Goal: Transaction & Acquisition: Purchase product/service

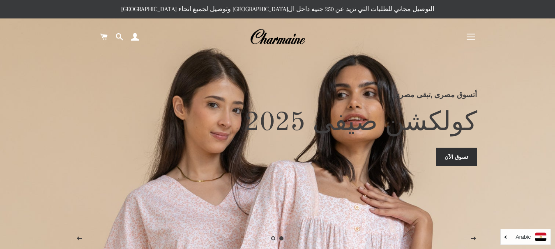
click at [473, 39] on button "التنقل في الموقع" at bounding box center [470, 37] width 21 height 21
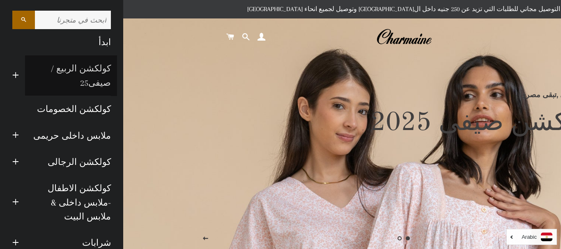
click at [94, 69] on link "كولكشن الربيع / صيفى25" at bounding box center [71, 75] width 92 height 41
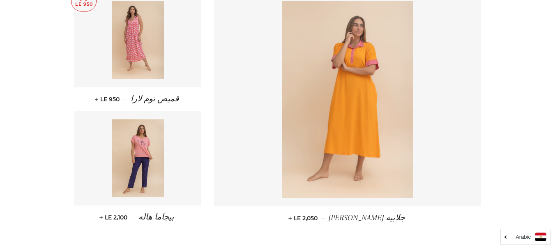
scroll to position [1109, 0]
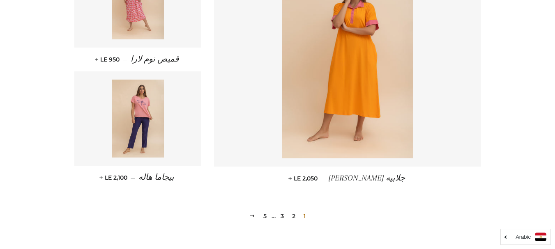
click at [293, 217] on link "2" at bounding box center [294, 216] width 10 height 12
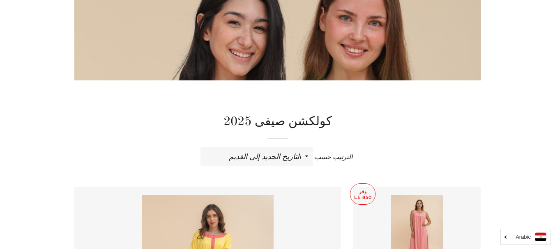
scroll to position [287, 0]
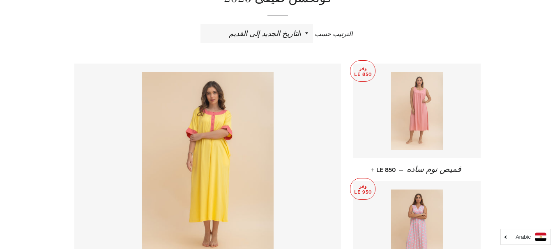
click at [421, 109] on img at bounding box center [417, 111] width 52 height 78
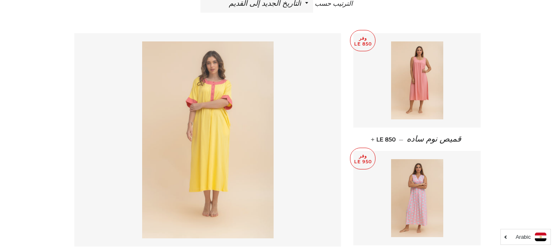
scroll to position [370, 0]
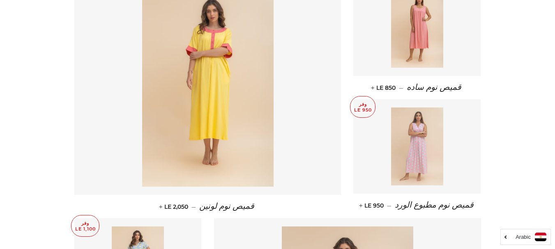
click at [421, 126] on img at bounding box center [417, 147] width 52 height 78
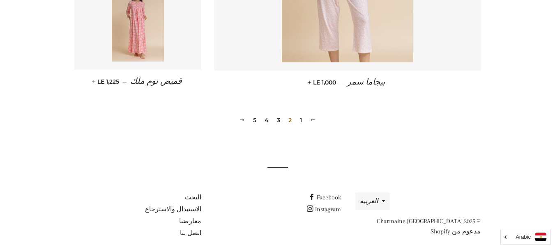
scroll to position [1213, 0]
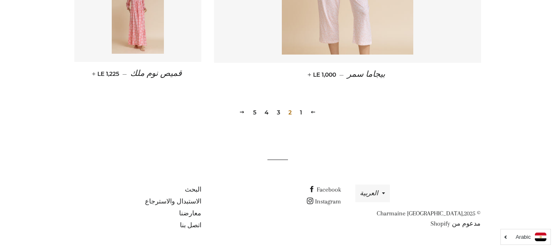
click at [277, 111] on link "3" at bounding box center [278, 112] width 10 height 12
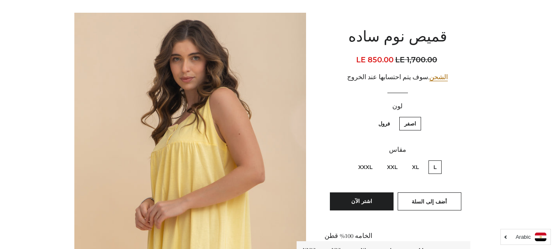
scroll to position [82, 0]
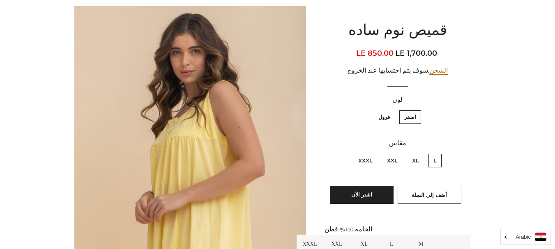
click at [363, 163] on label "XXXL" at bounding box center [365, 161] width 24 height 14
click at [374, 153] on input "XXXL" at bounding box center [374, 153] width 0 height 0
radio input "true"
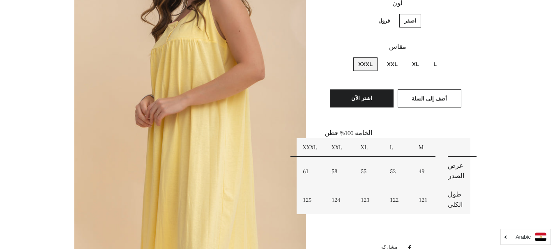
scroll to position [164, 0]
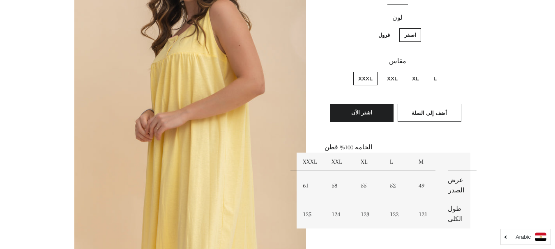
click at [381, 36] on label "فرول" at bounding box center [383, 35] width 21 height 14
click at [392, 28] on input "فرول" at bounding box center [392, 27] width 0 height 0
radio input "true"
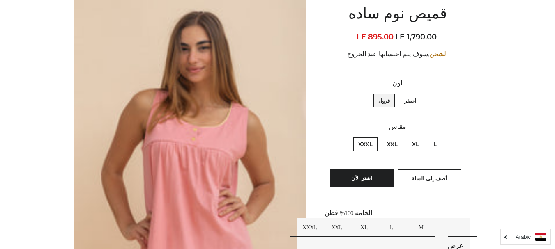
scroll to position [102, 0]
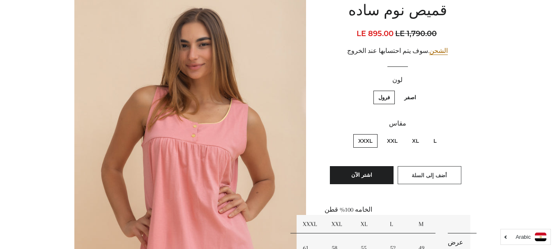
click at [421, 176] on span "أضف إلى السلة" at bounding box center [428, 175] width 35 height 7
click at [407, 99] on label "اصفر" at bounding box center [410, 98] width 22 height 14
click at [418, 90] on input "اصفر" at bounding box center [418, 90] width 0 height 0
radio input "true"
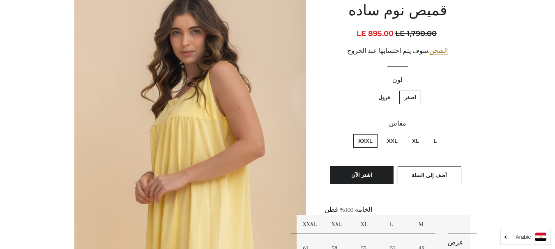
click at [387, 97] on label "فرول" at bounding box center [383, 98] width 21 height 14
click at [392, 90] on input "فرول" at bounding box center [392, 90] width 0 height 0
radio input "true"
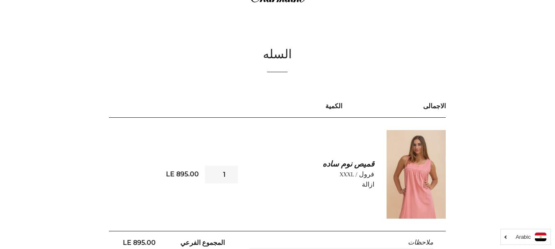
scroll to position [25, 0]
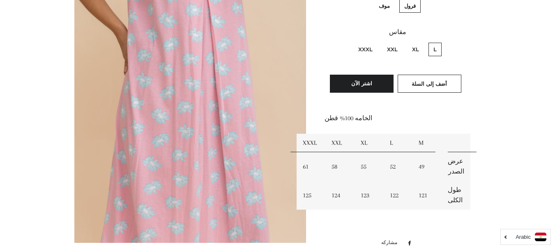
scroll to position [205, 0]
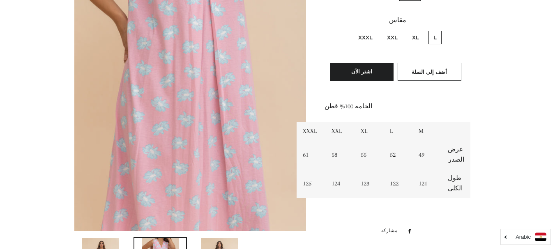
click at [363, 39] on label "XXXL" at bounding box center [365, 38] width 24 height 14
click at [374, 30] on input "XXXL" at bounding box center [374, 30] width 0 height 0
radio input "true"
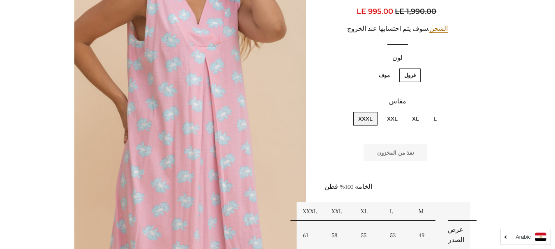
scroll to position [123, 0]
click at [381, 78] on label "موف" at bounding box center [384, 76] width 21 height 14
click at [392, 69] on input "موف" at bounding box center [392, 68] width 0 height 0
radio input "true"
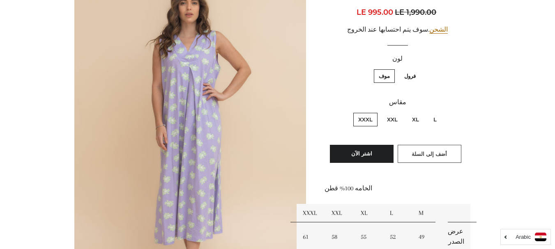
click at [423, 154] on span "أضف إلى السلة" at bounding box center [428, 154] width 35 height 7
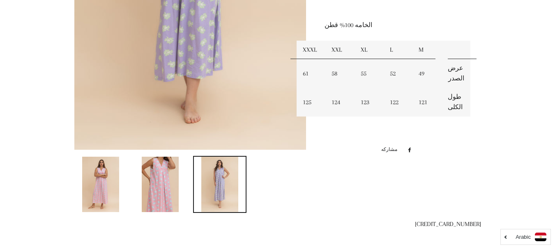
scroll to position [287, 0]
click at [161, 188] on img at bounding box center [160, 183] width 37 height 55
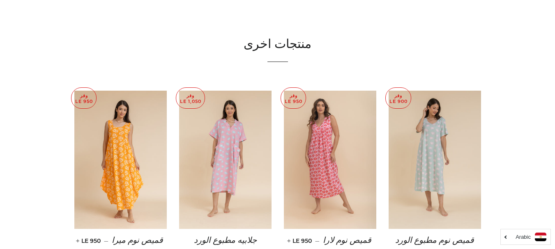
scroll to position [512, 0]
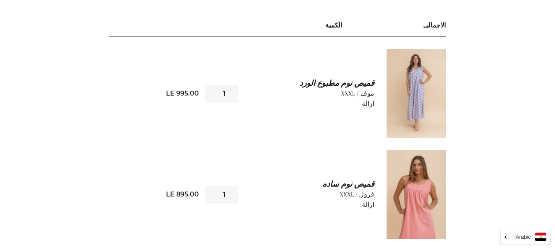
scroll to position [123, 0]
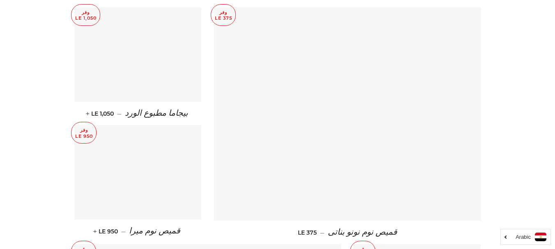
scroll to position [534, 0]
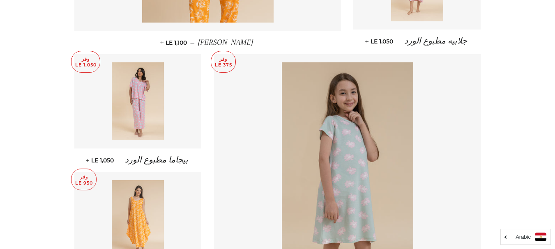
click at [133, 204] on img at bounding box center [138, 219] width 52 height 78
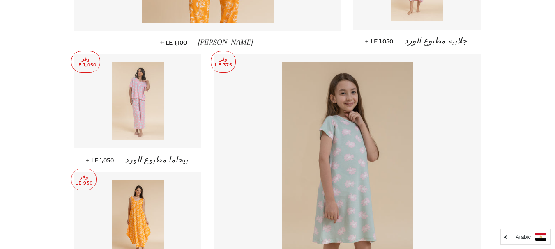
click at [153, 99] on img at bounding box center [138, 101] width 52 height 78
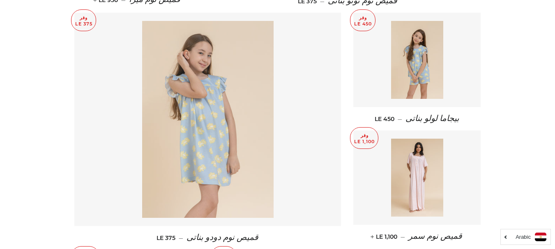
scroll to position [862, 0]
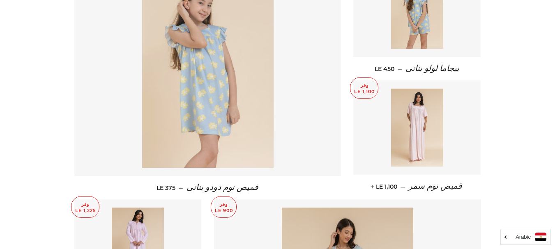
click at [212, 106] on img at bounding box center [207, 69] width 131 height 197
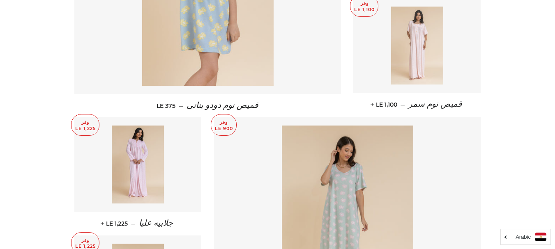
scroll to position [1027, 0]
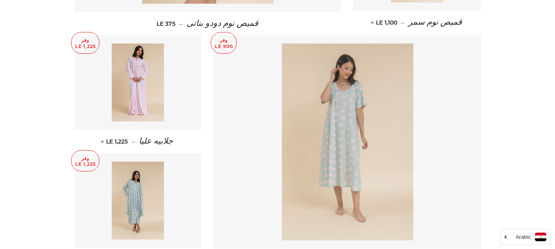
click at [352, 141] on img at bounding box center [347, 142] width 131 height 197
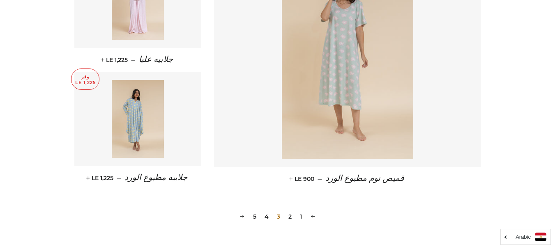
scroll to position [1109, 0]
click at [143, 142] on img at bounding box center [138, 119] width 52 height 78
click at [266, 214] on link "4" at bounding box center [266, 216] width 11 height 12
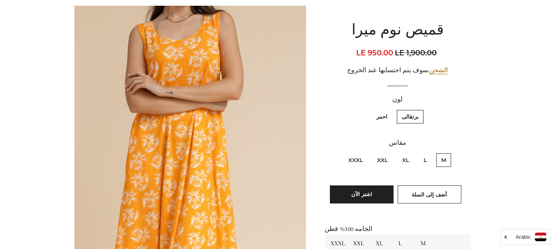
scroll to position [82, 0]
click at [359, 161] on label "XXXL" at bounding box center [355, 161] width 24 height 14
click at [365, 153] on input "XXXL" at bounding box center [365, 153] width 0 height 0
radio input "true"
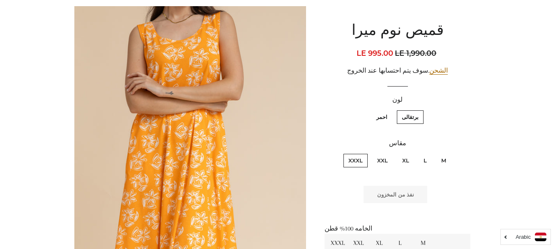
click at [381, 119] on label "احمر" at bounding box center [381, 117] width 21 height 14
click at [389, 110] on input "احمر" at bounding box center [389, 109] width 0 height 0
radio input "true"
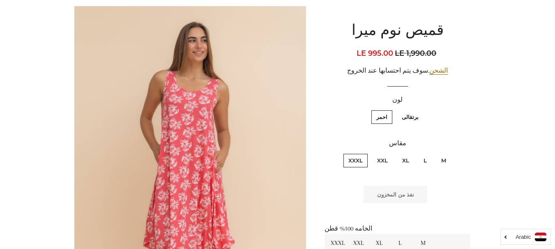
click at [408, 116] on label "برتقالى" at bounding box center [410, 117] width 27 height 14
click at [420, 110] on input "برتقالى" at bounding box center [420, 109] width 0 height 0
radio input "true"
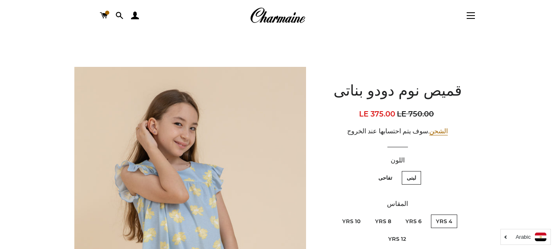
scroll to position [82, 0]
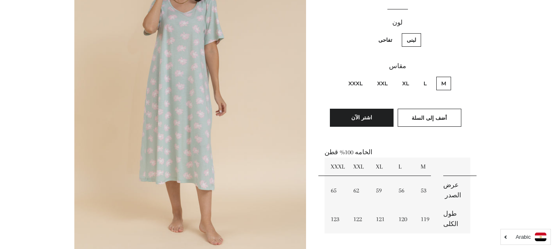
scroll to position [164, 0]
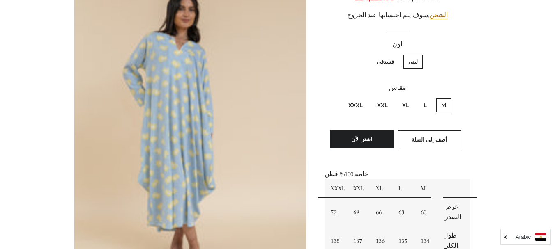
scroll to position [123, 0]
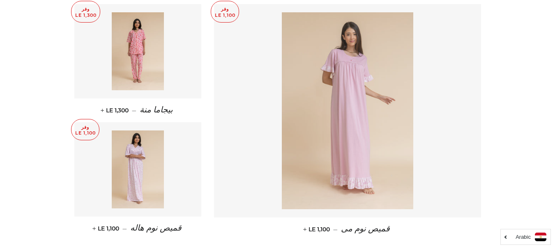
scroll to position [1150, 0]
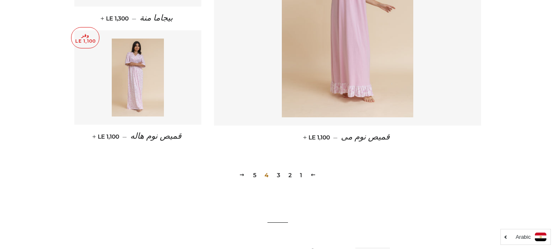
click at [252, 174] on link "5" at bounding box center [255, 175] width 10 height 12
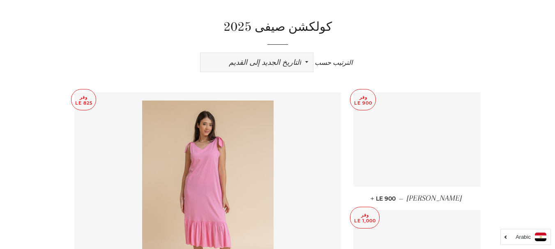
scroll to position [287, 0]
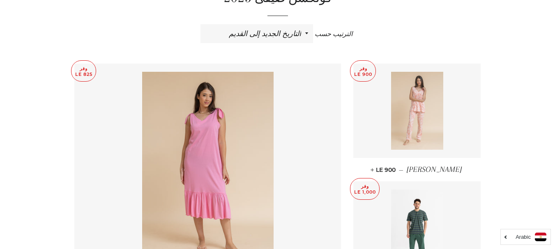
click at [412, 131] on img at bounding box center [417, 111] width 52 height 78
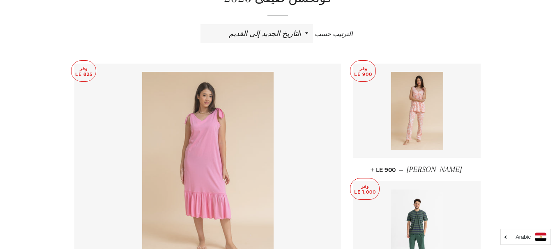
click at [183, 118] on img at bounding box center [207, 170] width 131 height 197
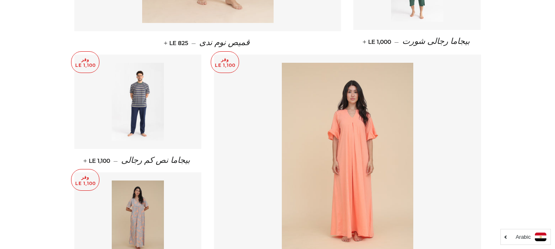
scroll to position [534, 0]
click at [139, 101] on img at bounding box center [138, 101] width 52 height 78
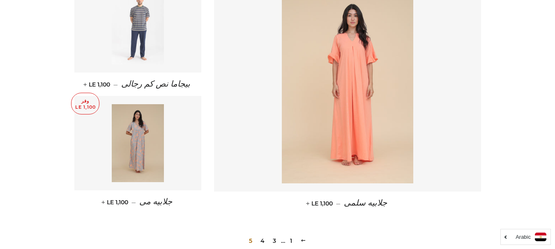
scroll to position [616, 0]
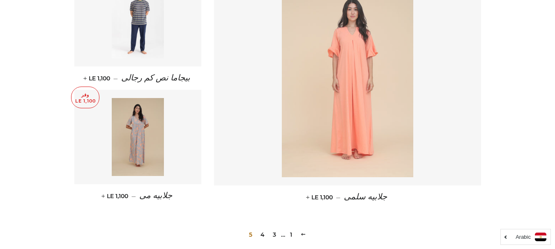
click at [348, 95] on img at bounding box center [347, 78] width 131 height 197
click at [346, 99] on img at bounding box center [347, 78] width 131 height 197
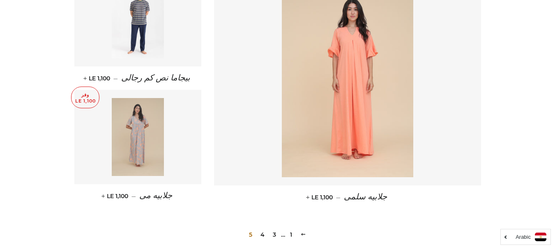
click at [137, 158] on img at bounding box center [138, 137] width 52 height 78
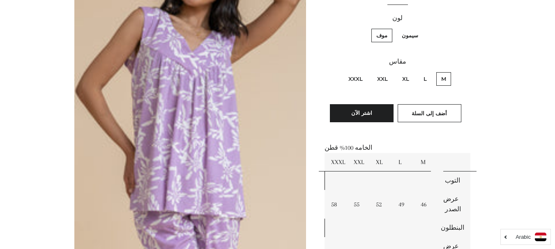
scroll to position [164, 0]
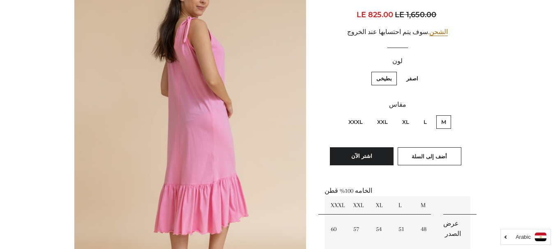
scroll to position [123, 0]
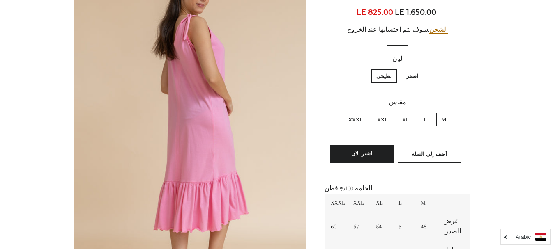
click at [353, 121] on label "XXXL" at bounding box center [355, 120] width 24 height 14
click at [365, 112] on input "XXXL" at bounding box center [365, 112] width 0 height 0
radio input "true"
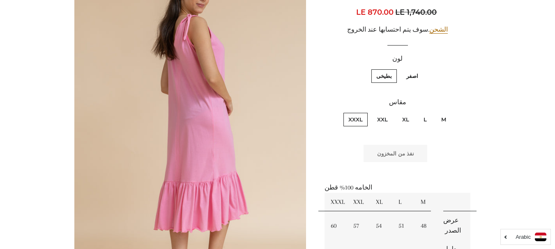
click at [409, 77] on label "اصفر" at bounding box center [412, 76] width 22 height 14
click at [420, 69] on input "اصفر" at bounding box center [420, 68] width 0 height 0
radio input "true"
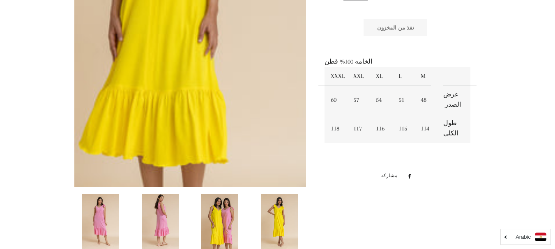
scroll to position [246, 0]
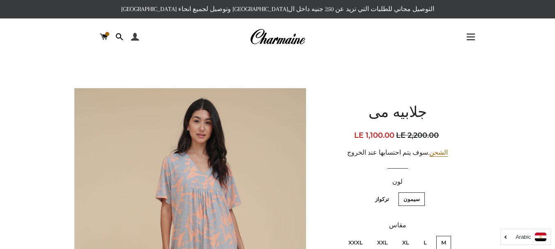
click at [135, 36] on span at bounding box center [135, 37] width 8 height 12
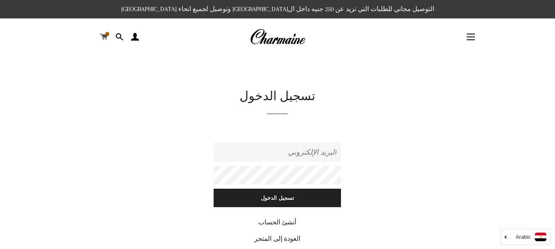
type input "[EMAIL_ADDRESS][DOMAIN_NAME]"
click at [105, 37] on span at bounding box center [104, 37] width 8 height 12
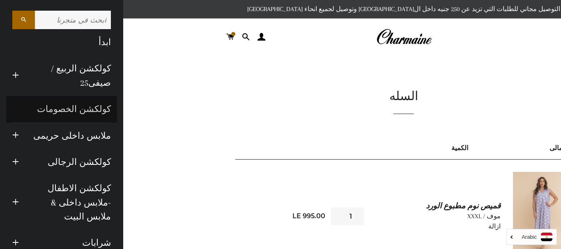
click at [90, 106] on link "كولكشن الخصومات" at bounding box center [61, 109] width 111 height 26
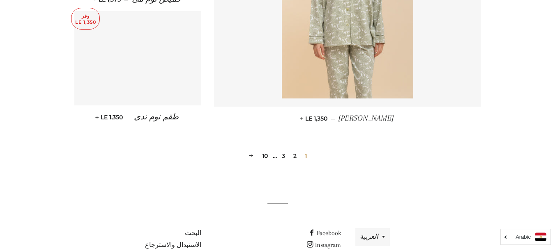
scroll to position [1191, 0]
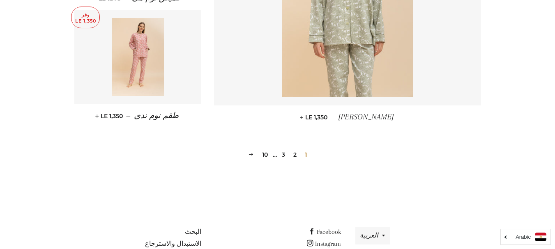
click at [293, 149] on link "2" at bounding box center [295, 155] width 10 height 12
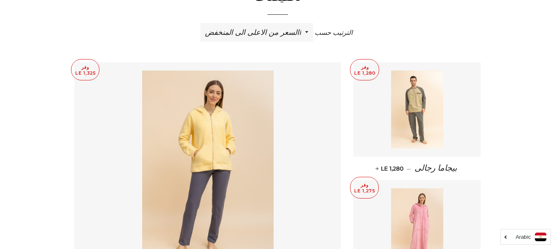
scroll to position [329, 0]
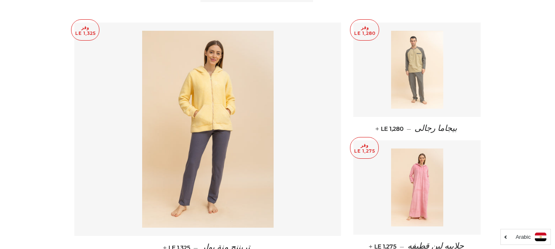
click at [441, 83] on img at bounding box center [417, 70] width 52 height 78
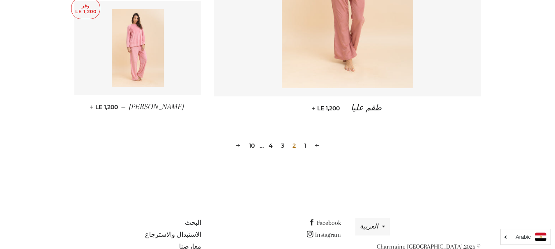
scroll to position [1232, 0]
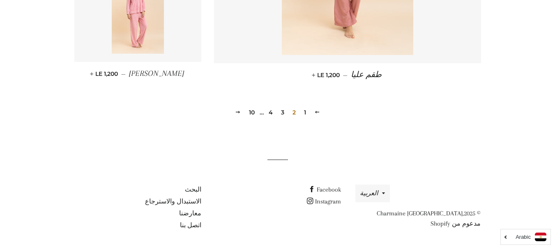
click at [284, 113] on link "3" at bounding box center [283, 112] width 10 height 12
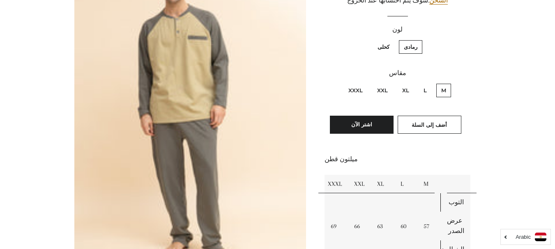
scroll to position [164, 0]
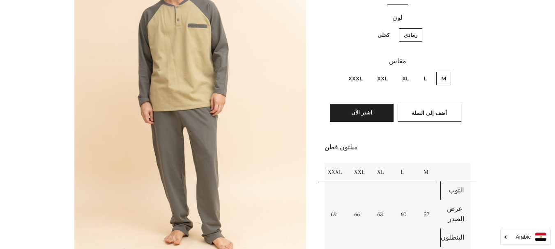
click at [349, 78] on label "XXXL" at bounding box center [355, 79] width 24 height 14
click at [365, 71] on input "XXXL" at bounding box center [365, 71] width 0 height 0
radio input "true"
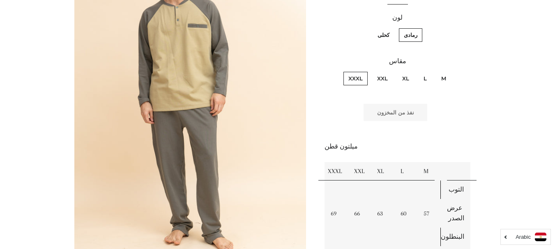
click at [384, 37] on label "كحلى" at bounding box center [383, 35] width 22 height 14
click at [391, 28] on input "كحلى" at bounding box center [391, 27] width 0 height 0
radio input "true"
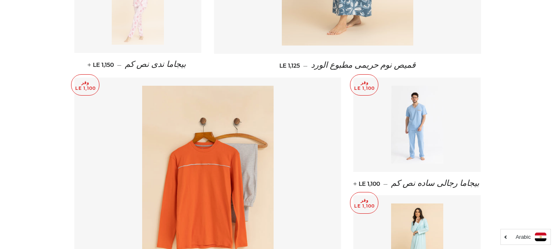
scroll to position [821, 0]
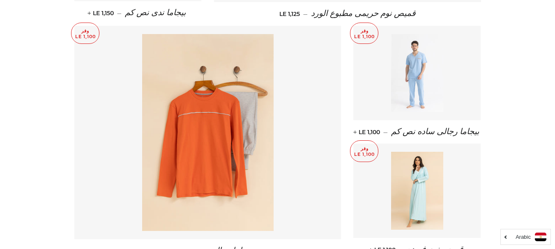
click at [404, 86] on img at bounding box center [417, 73] width 52 height 78
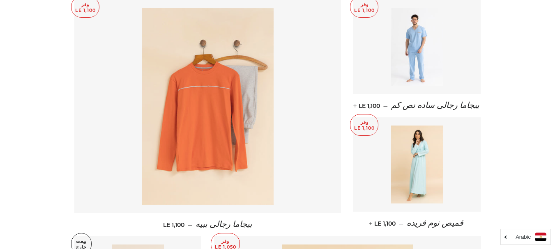
scroll to position [862, 0]
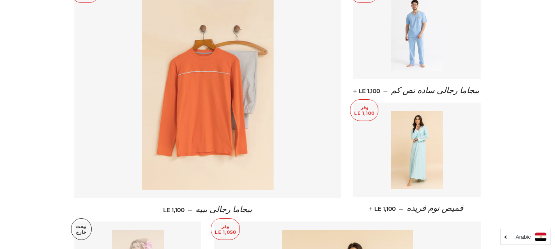
click at [209, 106] on img at bounding box center [207, 91] width 131 height 197
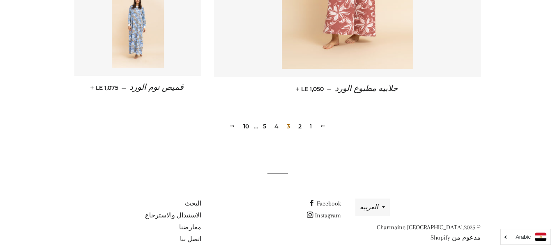
scroll to position [1224, 0]
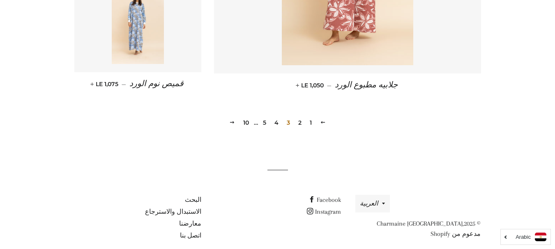
click at [276, 117] on link "4" at bounding box center [276, 123] width 11 height 12
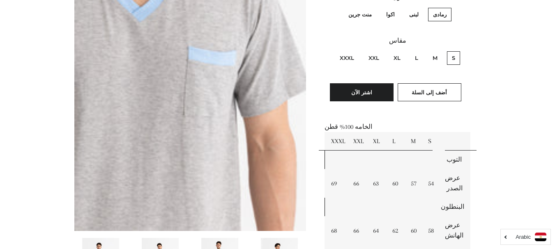
scroll to position [123, 0]
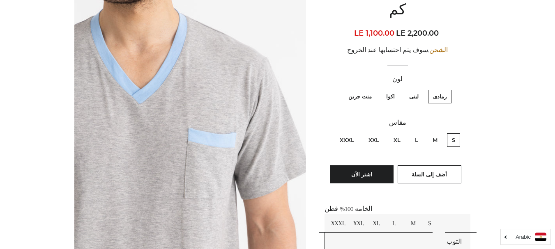
click at [350, 133] on label "XXXL" at bounding box center [347, 140] width 24 height 14
click at [356, 132] on input "XXXL" at bounding box center [356, 132] width 0 height 0
radio input "true"
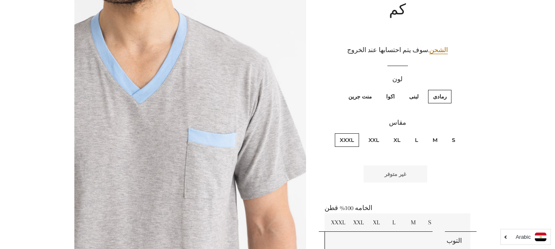
click at [414, 90] on label "لبنى" at bounding box center [413, 97] width 19 height 14
click at [420, 89] on input "لبنى" at bounding box center [420, 89] width 0 height 0
radio input "true"
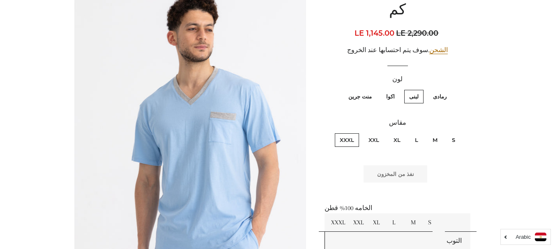
click at [384, 90] on label "اكوا" at bounding box center [390, 97] width 18 height 14
click at [397, 89] on input "اكوا" at bounding box center [397, 89] width 0 height 0
radio input "true"
click at [361, 90] on label "منت جرين" at bounding box center [359, 97] width 33 height 14
click at [374, 89] on جرين "منت جرين" at bounding box center [374, 89] width 0 height 0
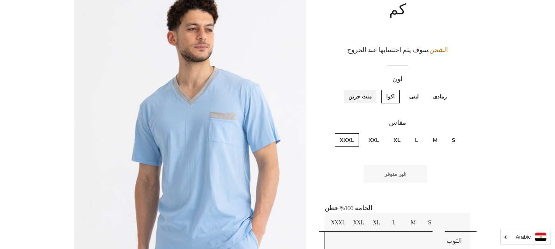
radio جرين "true"
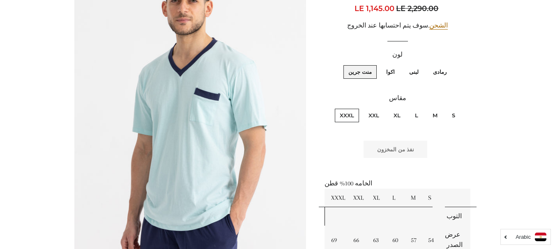
scroll to position [143, 0]
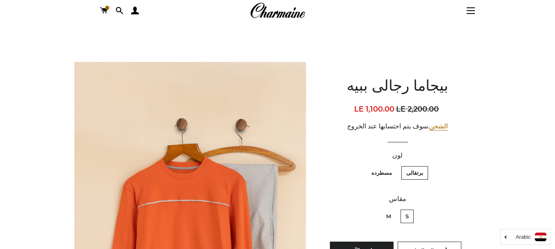
scroll to position [123, 0]
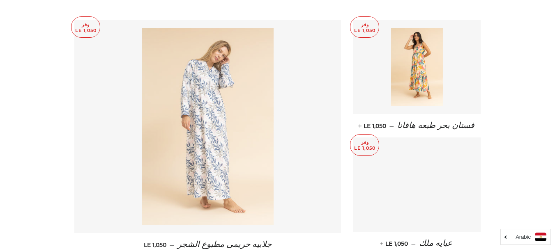
scroll to position [329, 0]
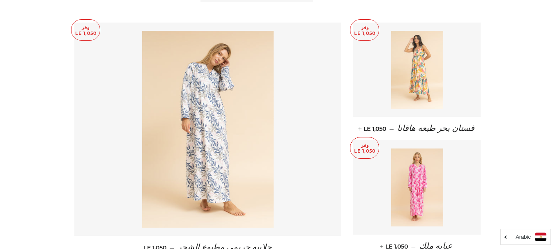
click at [429, 82] on img at bounding box center [417, 70] width 52 height 78
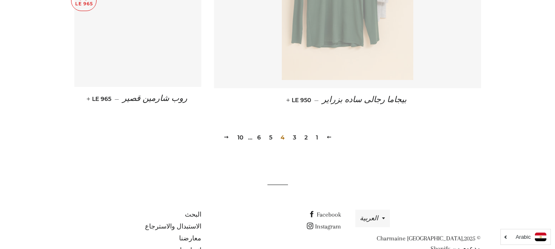
scroll to position [1224, 0]
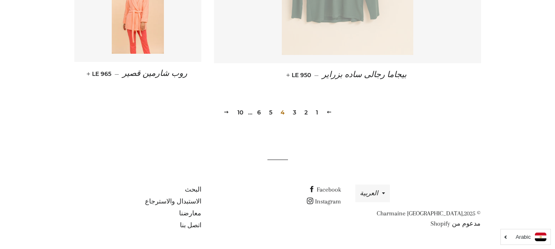
click at [269, 113] on link "5" at bounding box center [271, 112] width 10 height 12
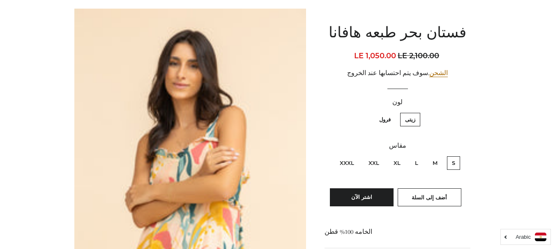
scroll to position [82, 0]
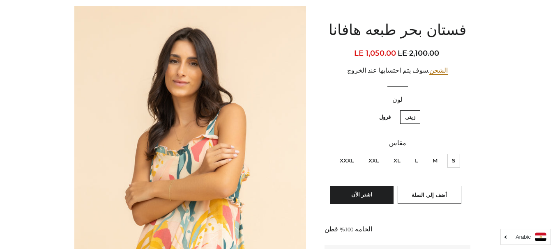
click at [344, 162] on label "XXXL" at bounding box center [347, 161] width 24 height 14
click at [356, 153] on input "XXXL" at bounding box center [356, 153] width 0 height 0
radio input "true"
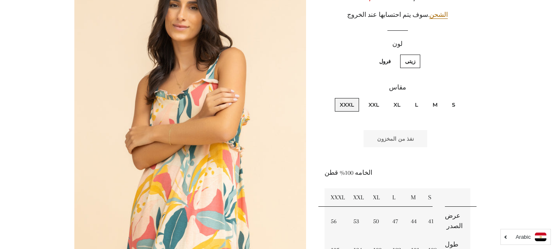
scroll to position [164, 0]
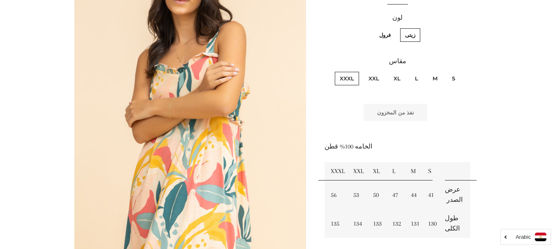
click at [384, 36] on label "فرول" at bounding box center [384, 35] width 21 height 14
click at [393, 28] on input "فرول" at bounding box center [393, 27] width 0 height 0
radio input "true"
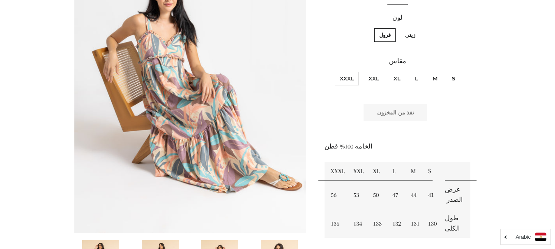
click at [450, 77] on label "S" at bounding box center [453, 79] width 13 height 14
click at [457, 71] on input "S" at bounding box center [457, 71] width 0 height 0
radio input "true"
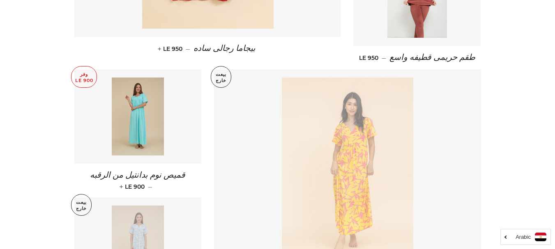
scroll to position [534, 0]
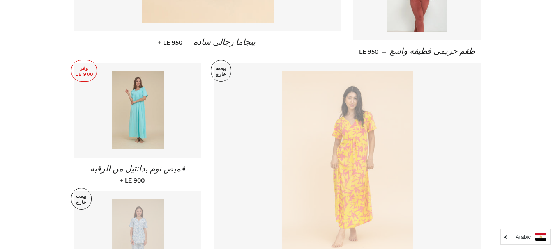
click at [135, 107] on img at bounding box center [138, 110] width 52 height 78
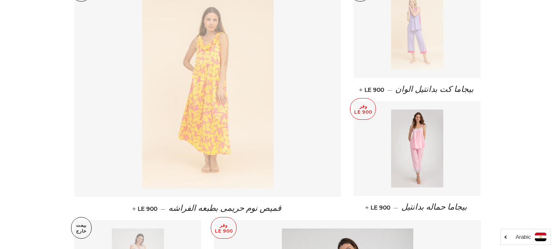
scroll to position [862, 0]
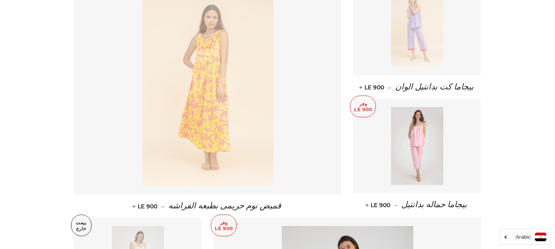
click at [402, 129] on img at bounding box center [417, 146] width 52 height 78
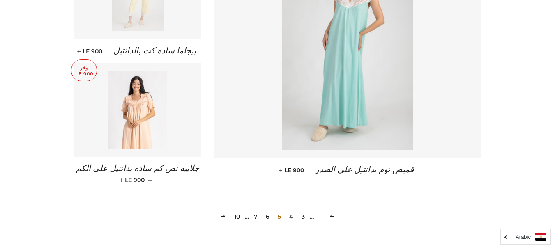
scroll to position [1150, 0]
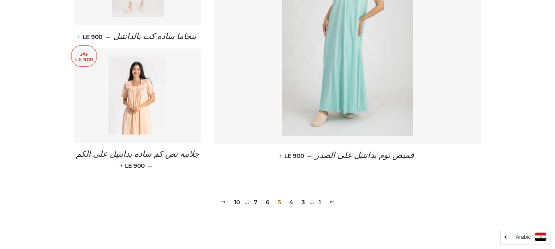
click at [267, 196] on link "6" at bounding box center [267, 202] width 10 height 12
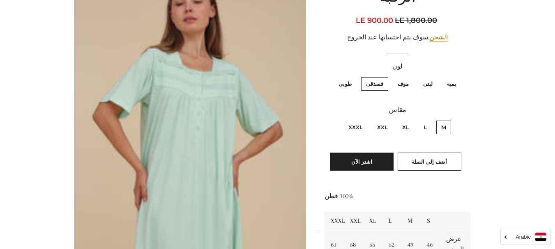
scroll to position [123, 0]
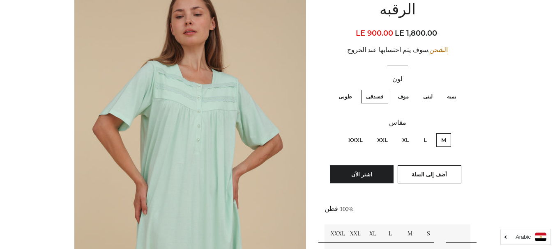
click at [362, 133] on label "XXXL" at bounding box center [355, 140] width 24 height 14
click at [365, 132] on input "XXXL" at bounding box center [365, 132] width 0 height 0
radio input "true"
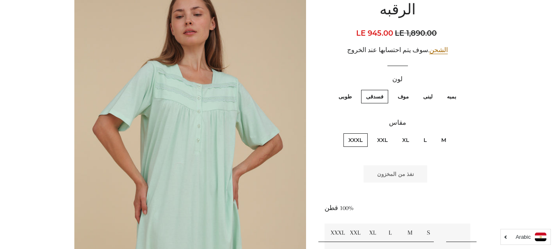
click at [453, 90] on label "بمبه" at bounding box center [451, 97] width 19 height 14
click at [458, 89] on input "بمبه" at bounding box center [458, 89] width 0 height 0
radio input "true"
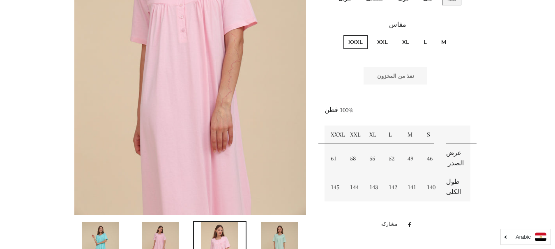
scroll to position [143, 0]
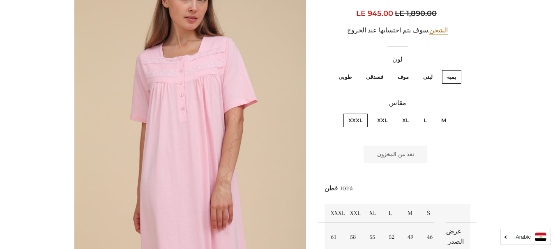
click at [430, 70] on label "لبنى" at bounding box center [427, 77] width 19 height 14
click at [434, 69] on input "لبنى" at bounding box center [434, 69] width 0 height 0
radio input "true"
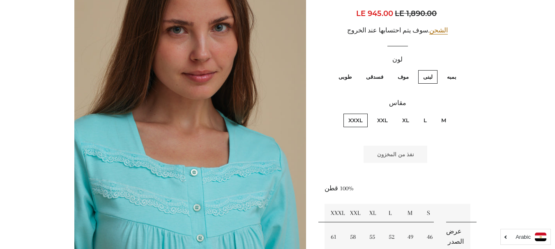
click at [402, 70] on label "موف" at bounding box center [403, 77] width 21 height 14
click at [411, 69] on input "موف" at bounding box center [411, 69] width 0 height 0
radio input "true"
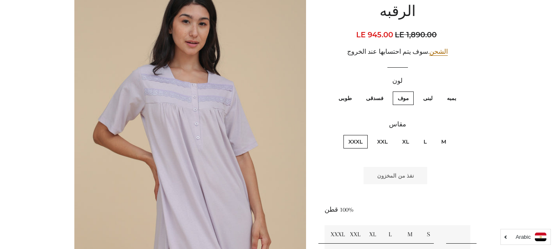
click at [372, 92] on label "فسدقى" at bounding box center [374, 99] width 27 height 14
click at [385, 90] on input "فسدقى" at bounding box center [385, 90] width 0 height 0
radio input "true"
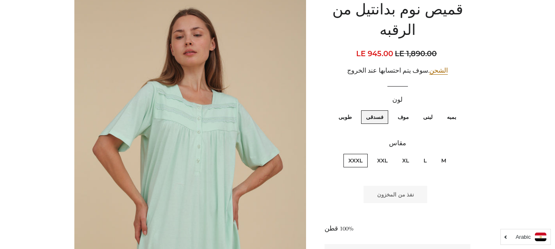
scroll to position [100, 0]
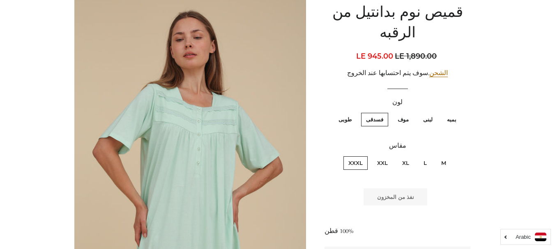
click at [346, 113] on label "طوبى" at bounding box center [344, 120] width 23 height 14
click at [354, 112] on input "طوبى" at bounding box center [354, 112] width 0 height 0
radio input "true"
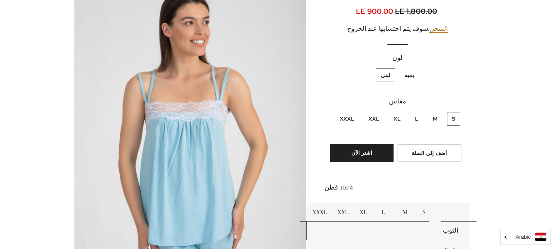
scroll to position [164, 0]
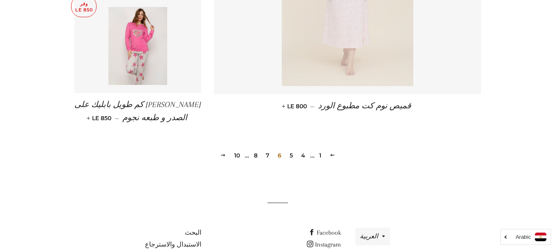
scroll to position [1232, 0]
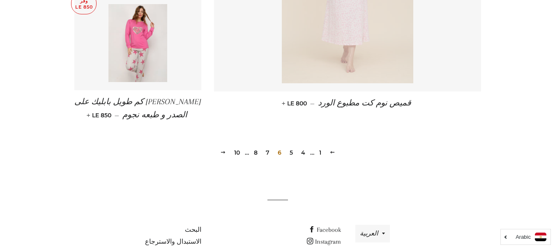
click at [268, 153] on link "7" at bounding box center [267, 153] width 10 height 12
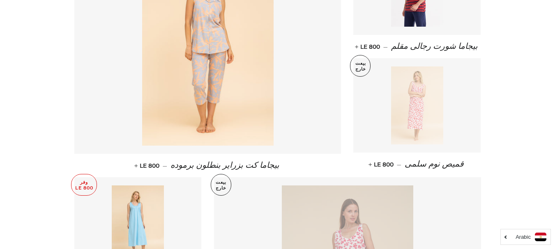
scroll to position [534, 0]
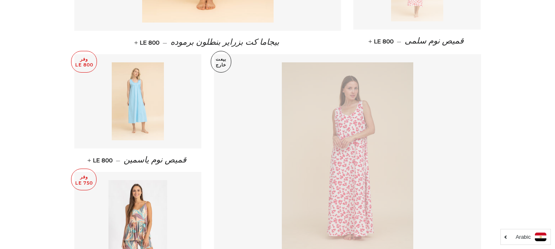
click at [158, 101] on img at bounding box center [138, 101] width 52 height 78
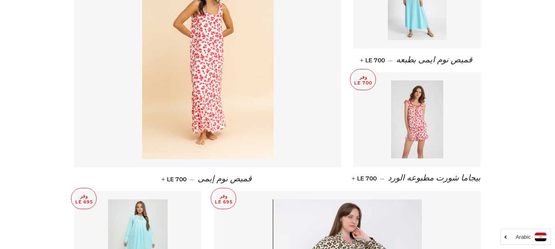
scroll to position [903, 0]
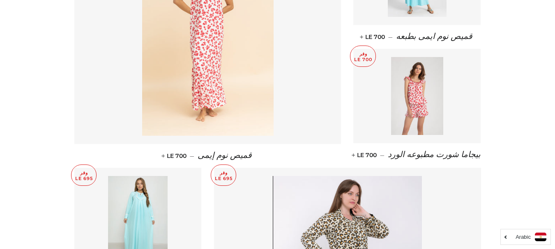
click at [234, 102] on img at bounding box center [207, 37] width 131 height 197
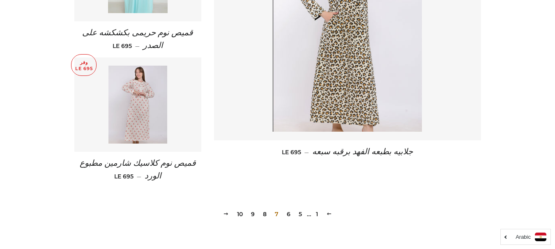
scroll to position [1191, 0]
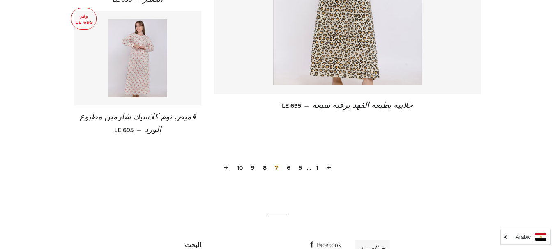
click at [266, 171] on link "8" at bounding box center [265, 168] width 10 height 12
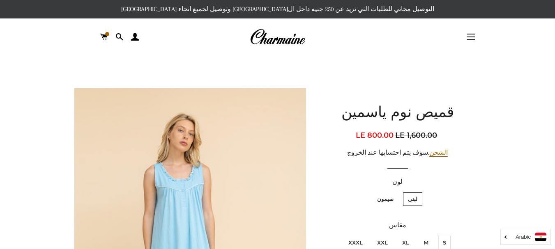
scroll to position [82, 0]
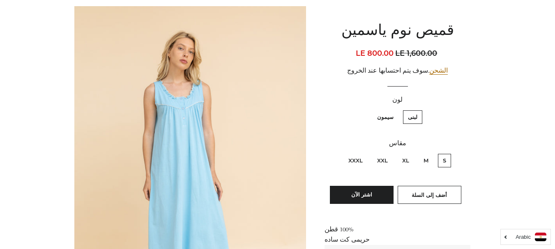
click at [350, 159] on label "XXXL" at bounding box center [355, 161] width 24 height 14
click at [365, 153] on input "XXXL" at bounding box center [365, 153] width 0 height 0
radio input "true"
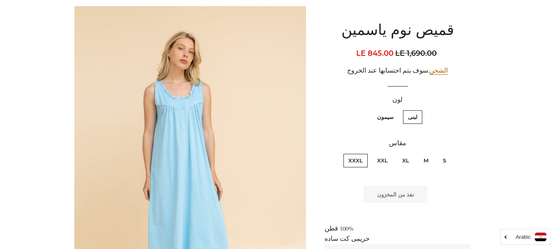
click at [388, 117] on label "سيمون" at bounding box center [385, 117] width 26 height 14
click at [395, 110] on input "سيمون" at bounding box center [395, 109] width 0 height 0
radio input "true"
click at [354, 161] on label "XXXL" at bounding box center [355, 161] width 24 height 14
click at [365, 153] on input "XXXL" at bounding box center [365, 153] width 0 height 0
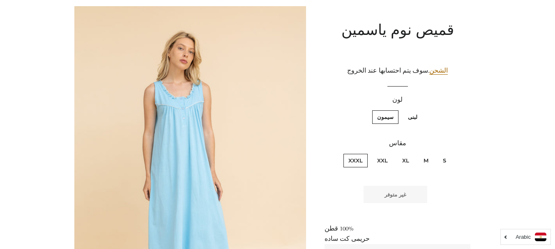
click at [413, 118] on label "لبنى" at bounding box center [412, 117] width 19 height 14
click at [419, 110] on input "لبنى" at bounding box center [419, 109] width 0 height 0
radio input "true"
click at [383, 118] on label "سيمون" at bounding box center [385, 117] width 26 height 14
click at [395, 110] on input "سيمون" at bounding box center [395, 109] width 0 height 0
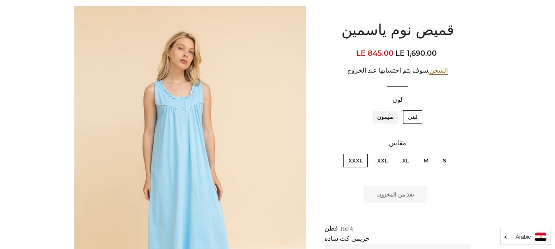
radio input "true"
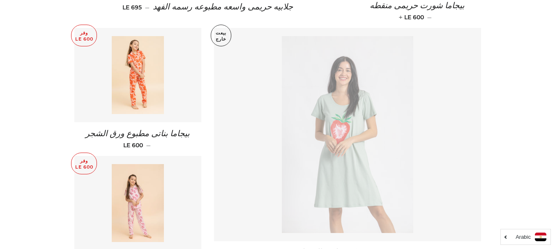
scroll to position [575, 0]
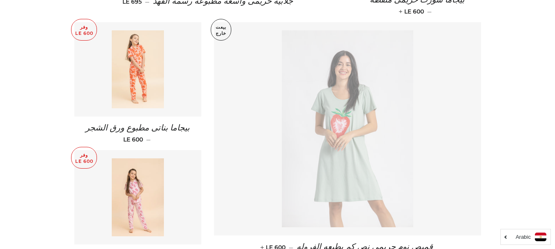
click at [131, 93] on img at bounding box center [138, 69] width 52 height 78
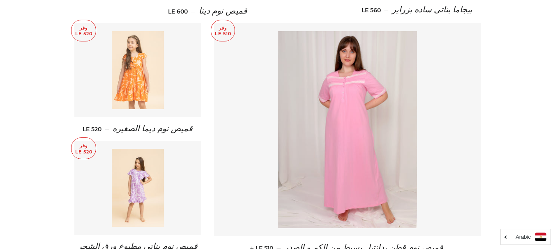
scroll to position [1109, 0]
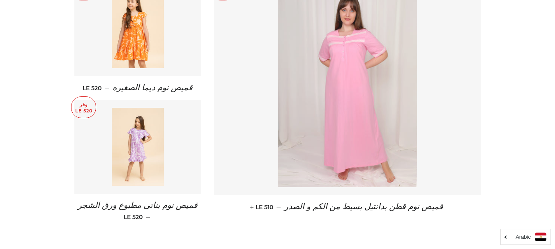
click at [345, 99] on img at bounding box center [347, 88] width 139 height 197
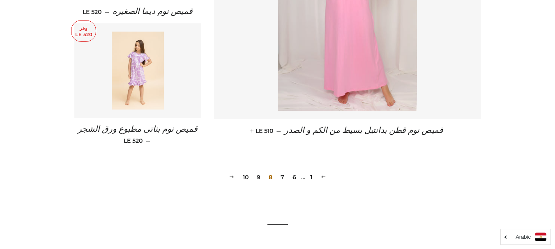
scroll to position [1191, 0]
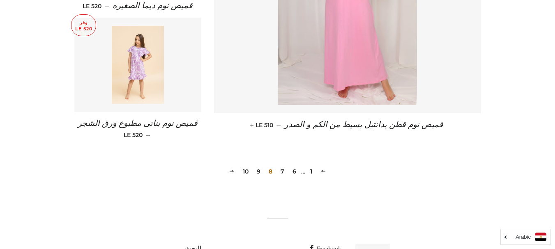
click at [259, 165] on link "9" at bounding box center [258, 171] width 10 height 12
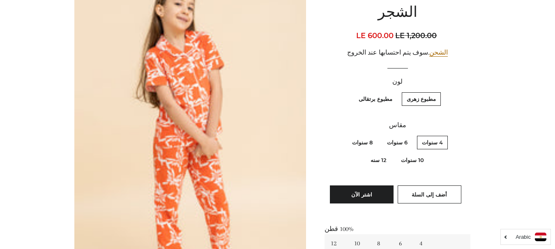
scroll to position [123, 0]
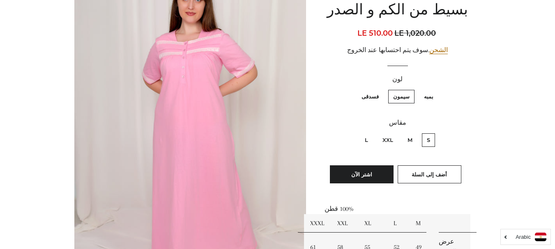
click at [367, 96] on label "فسدقى" at bounding box center [369, 97] width 27 height 14
click at [381, 89] on input "فسدقى" at bounding box center [381, 89] width 0 height 0
radio input "true"
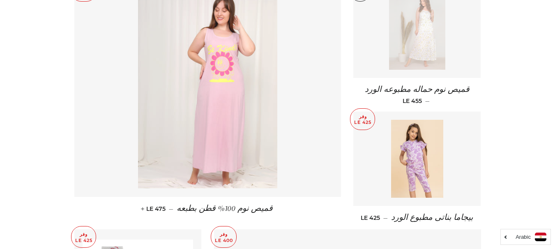
scroll to position [370, 0]
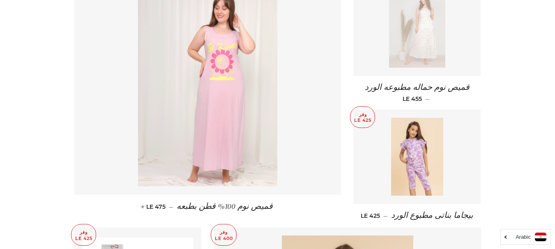
click at [221, 126] on img at bounding box center [207, 88] width 139 height 197
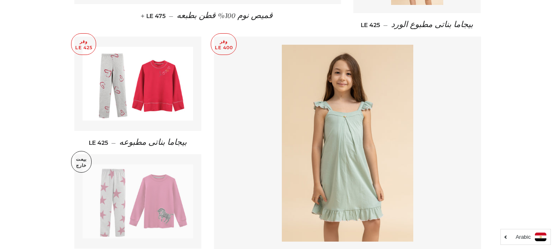
scroll to position [575, 0]
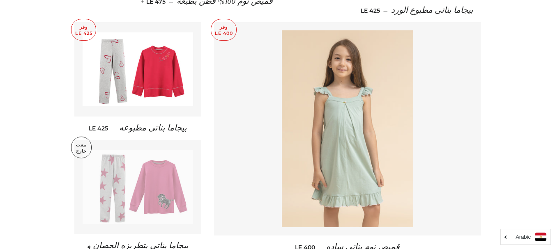
click at [337, 111] on img at bounding box center [347, 128] width 131 height 197
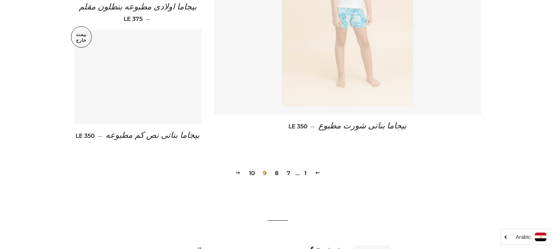
scroll to position [1232, 0]
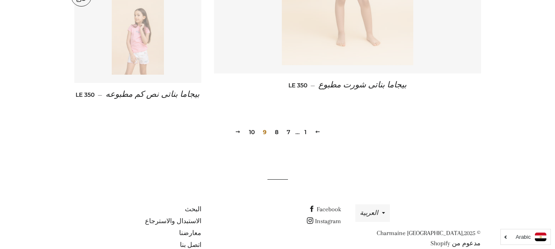
click at [253, 133] on link "10" at bounding box center [252, 132] width 12 height 12
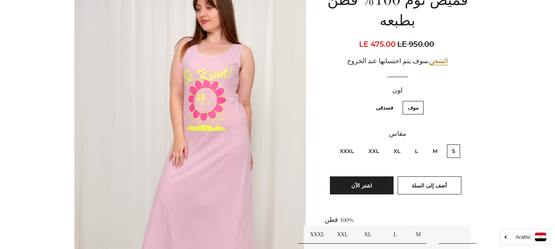
scroll to position [123, 0]
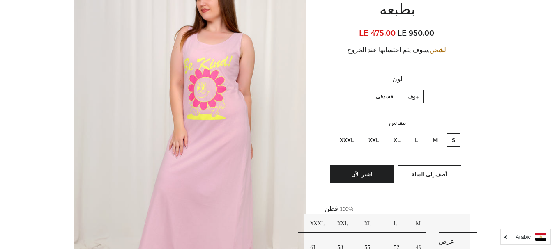
click at [344, 140] on label "XXXL" at bounding box center [347, 140] width 24 height 14
click at [356, 133] on input "XXXL" at bounding box center [356, 132] width 0 height 0
radio input "true"
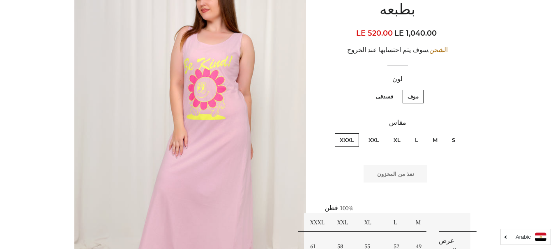
click at [386, 92] on label "فسدقى" at bounding box center [384, 97] width 27 height 14
click at [395, 89] on input "فسدقى" at bounding box center [395, 89] width 0 height 0
radio input "true"
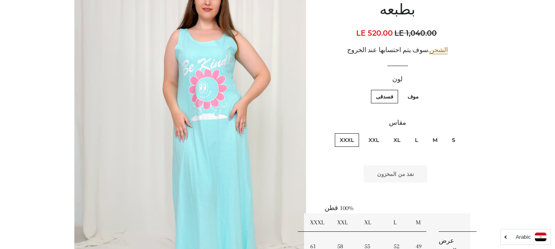
click at [411, 95] on label "موف" at bounding box center [412, 97] width 21 height 14
click at [420, 89] on input "موف" at bounding box center [420, 89] width 0 height 0
radio input "true"
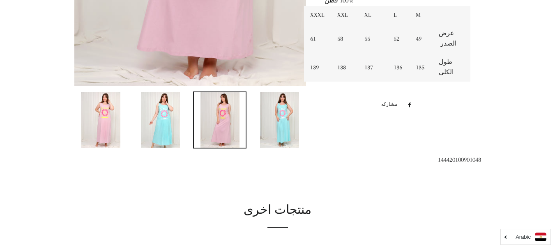
scroll to position [246, 0]
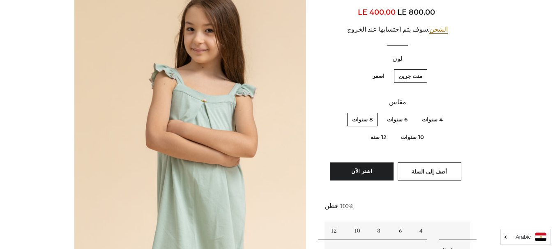
click at [380, 138] on label "12 سنه" at bounding box center [378, 138] width 26 height 14
click at [388, 130] on سنه "12 سنه" at bounding box center [388, 129] width 0 height 0
radio سنه "true"
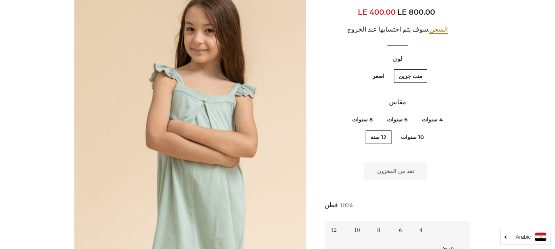
click at [377, 79] on label "اصفر" at bounding box center [379, 76] width 22 height 14
click at [386, 69] on input "اصفر" at bounding box center [386, 68] width 0 height 0
radio input "true"
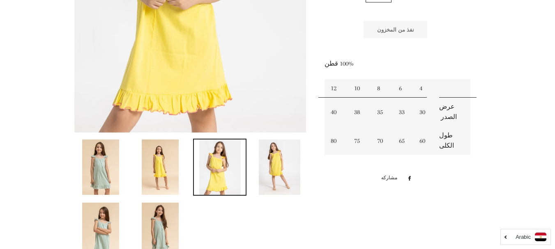
scroll to position [227, 0]
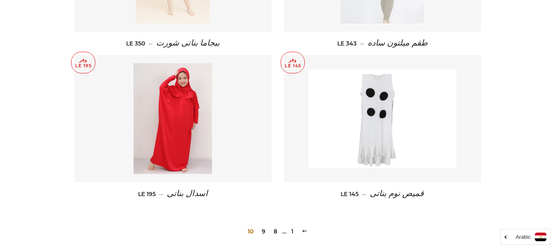
scroll to position [452, 0]
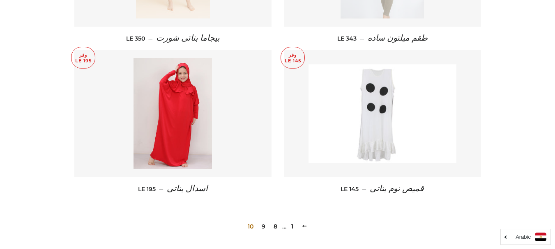
click at [378, 113] on img at bounding box center [382, 113] width 148 height 99
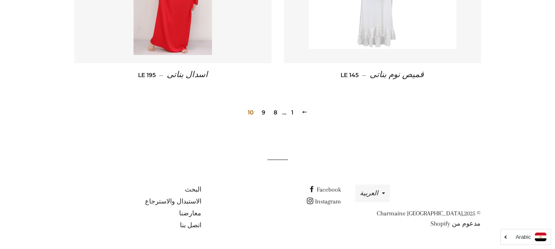
click at [274, 114] on link "8" at bounding box center [275, 112] width 10 height 12
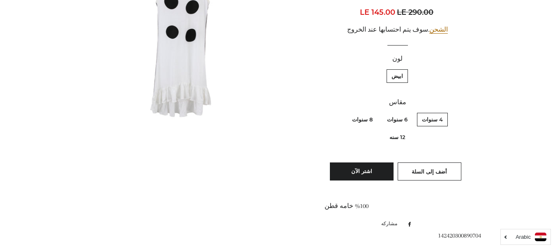
click at [384, 131] on label "12 سنه" at bounding box center [397, 138] width 26 height 14
click at [342, 112] on سنه "12 سنه" at bounding box center [341, 112] width 0 height 0
radio سنه "true"
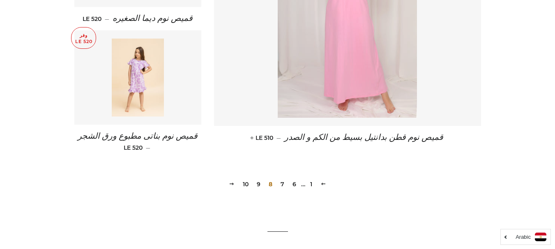
scroll to position [1191, 0]
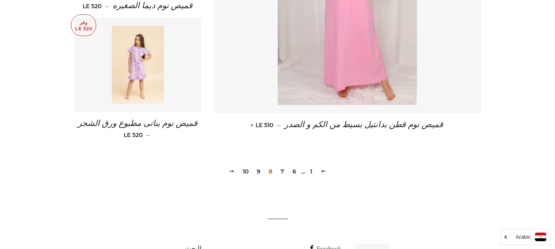
click at [282, 165] on link "7" at bounding box center [282, 171] width 10 height 12
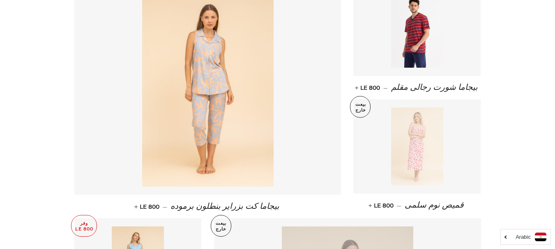
scroll to position [575, 0]
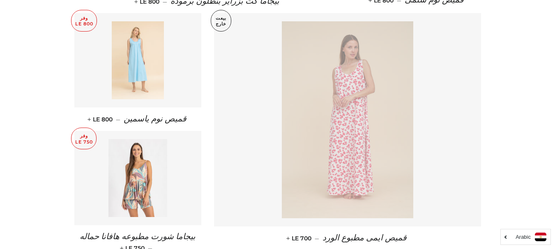
click at [136, 66] on img at bounding box center [138, 60] width 52 height 78
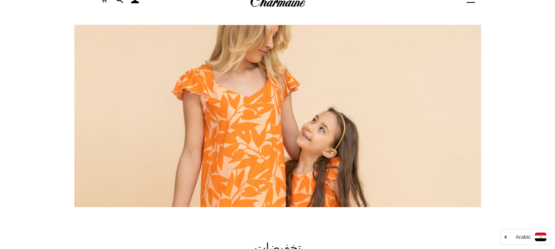
scroll to position [0, 0]
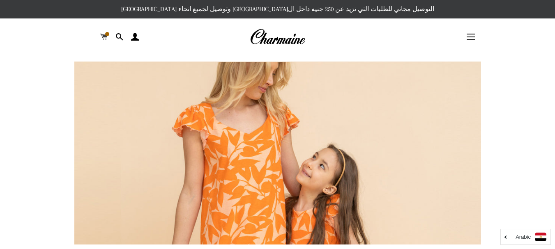
click at [105, 34] on span at bounding box center [107, 34] width 4 height 4
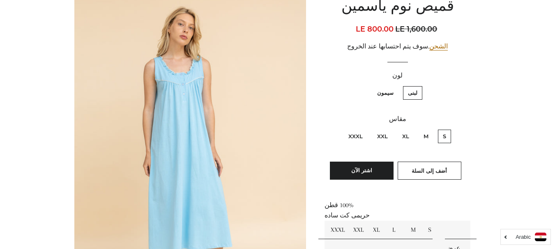
scroll to position [123, 0]
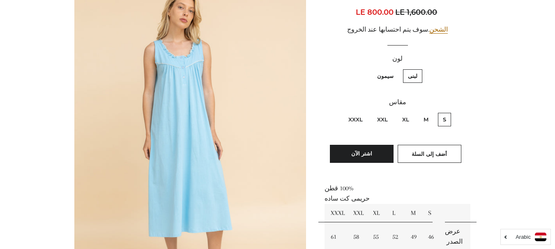
click at [352, 121] on label "XXXL" at bounding box center [355, 120] width 24 height 14
click at [365, 112] on input "XXXL" at bounding box center [365, 112] width 0 height 0
radio input "true"
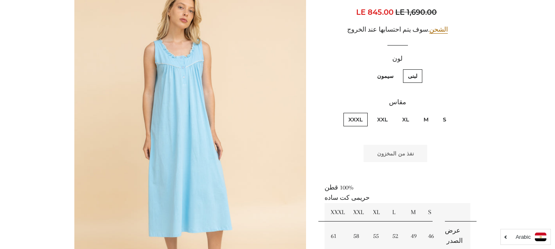
click at [385, 76] on label "سيمون" at bounding box center [385, 76] width 26 height 14
click at [395, 69] on input "سيمون" at bounding box center [395, 68] width 0 height 0
radio input "true"
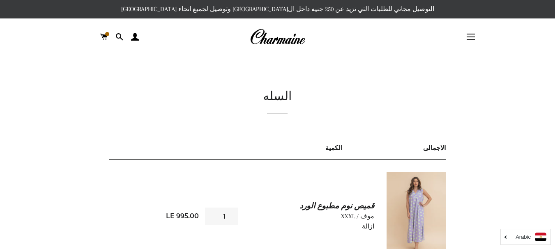
click at [410, 198] on img at bounding box center [415, 216] width 59 height 89
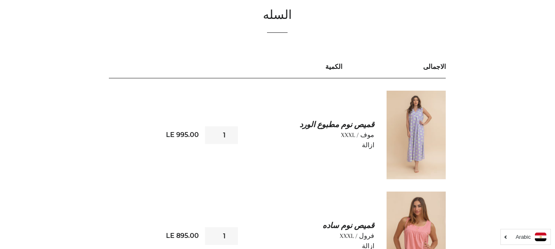
scroll to position [82, 0]
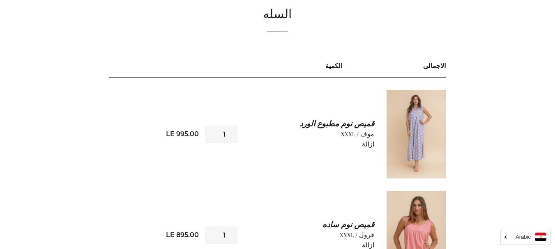
click at [370, 144] on link "ازالة" at bounding box center [368, 144] width 12 height 7
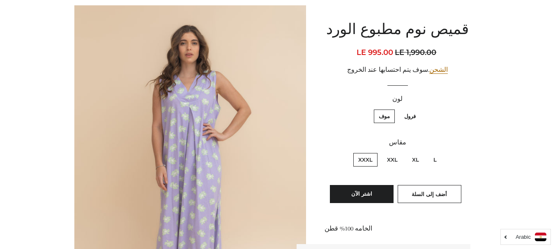
scroll to position [82, 0]
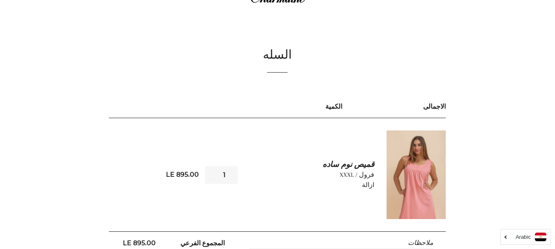
scroll to position [41, 0]
click at [423, 174] on img at bounding box center [415, 175] width 59 height 89
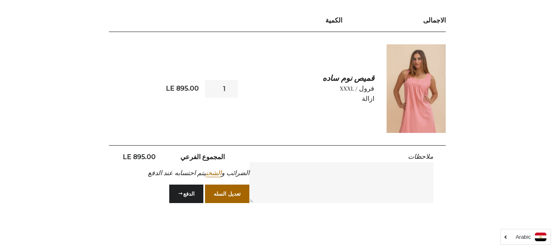
scroll to position [164, 0]
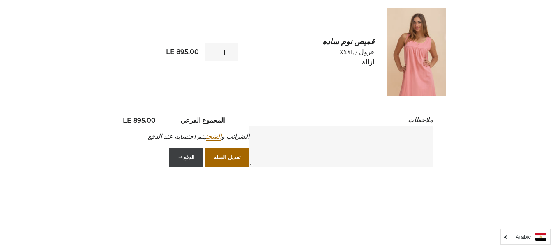
click at [189, 162] on button "الدفع" at bounding box center [186, 157] width 34 height 18
click at [363, 41] on link "قميص نوم ساده" at bounding box center [315, 42] width 117 height 11
click at [140, 154] on div "المجموع الفرعي LE 895.00 الضرائب و الشحن يتم احتسابه عند الدفع تعديل السله الدفع" at bounding box center [179, 143] width 140 height 57
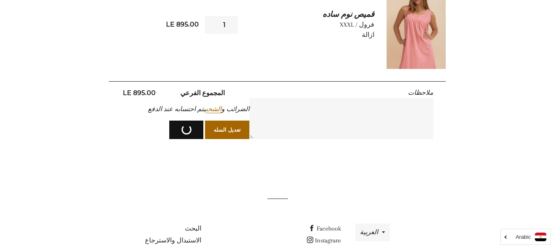
scroll to position [231, 0]
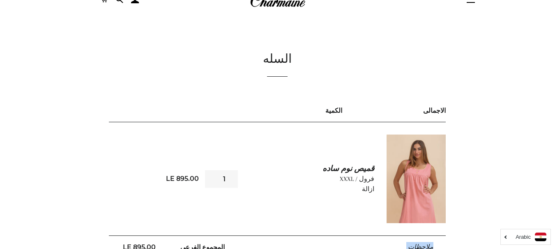
scroll to position [0, 0]
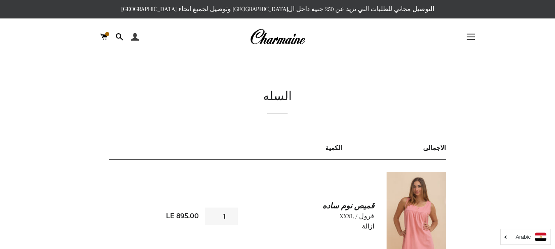
click at [134, 37] on span at bounding box center [135, 37] width 8 height 12
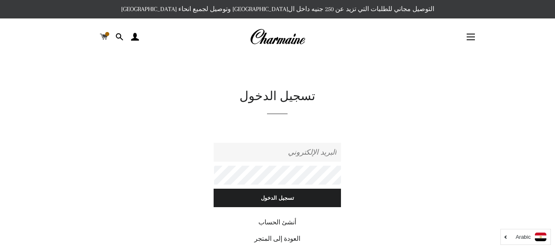
type input "[EMAIL_ADDRESS][DOMAIN_NAME]"
click at [105, 34] on span at bounding box center [107, 34] width 4 height 4
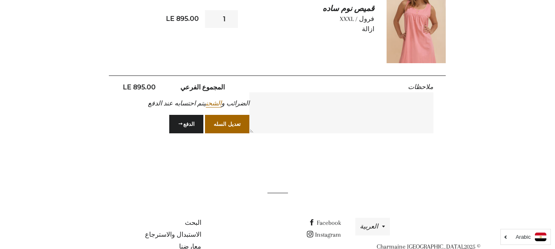
scroll to position [205, 0]
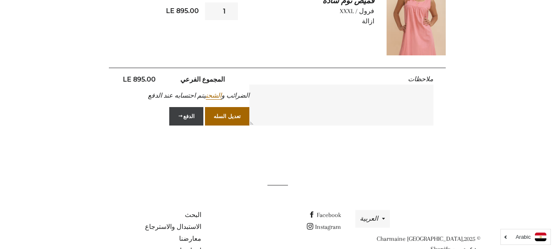
click at [186, 119] on button "الدفع" at bounding box center [186, 116] width 34 height 18
